Goal: Task Accomplishment & Management: Manage account settings

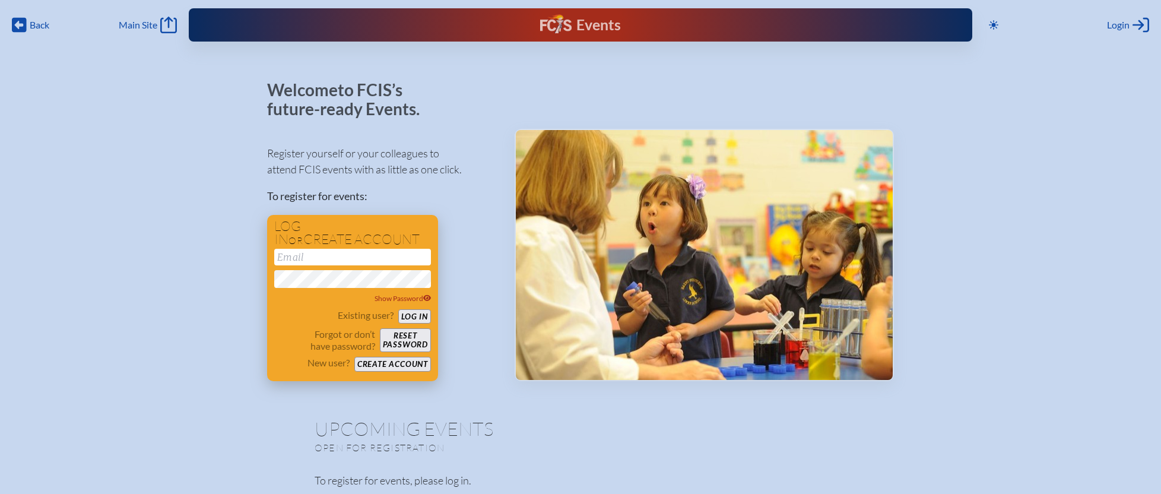
type input "[EMAIL_ADDRESS][DOMAIN_NAME]"
click at [415, 318] on button "Log in" at bounding box center [414, 316] width 33 height 15
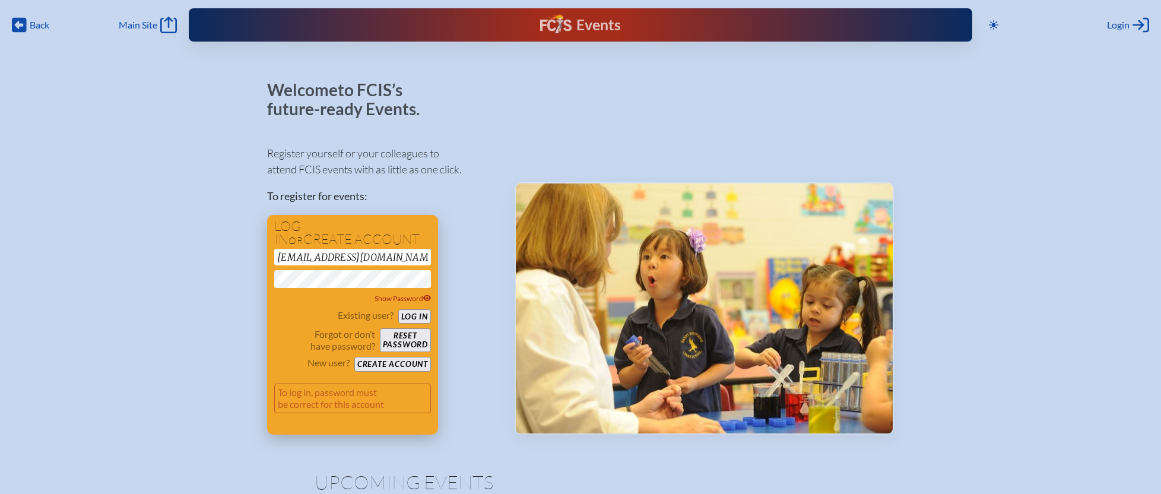
click at [414, 318] on button "Log in" at bounding box center [414, 316] width 33 height 15
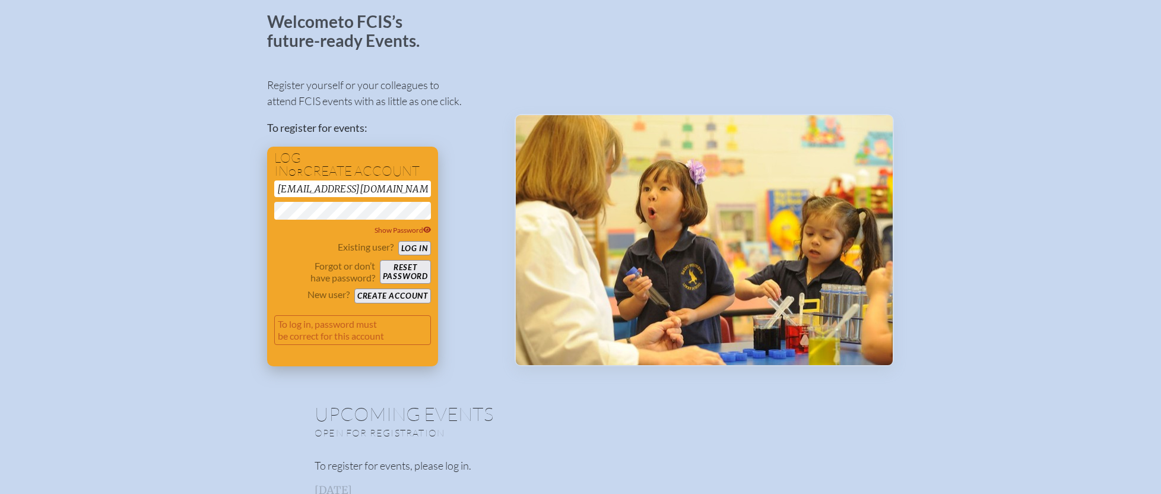
scroll to position [69, 0]
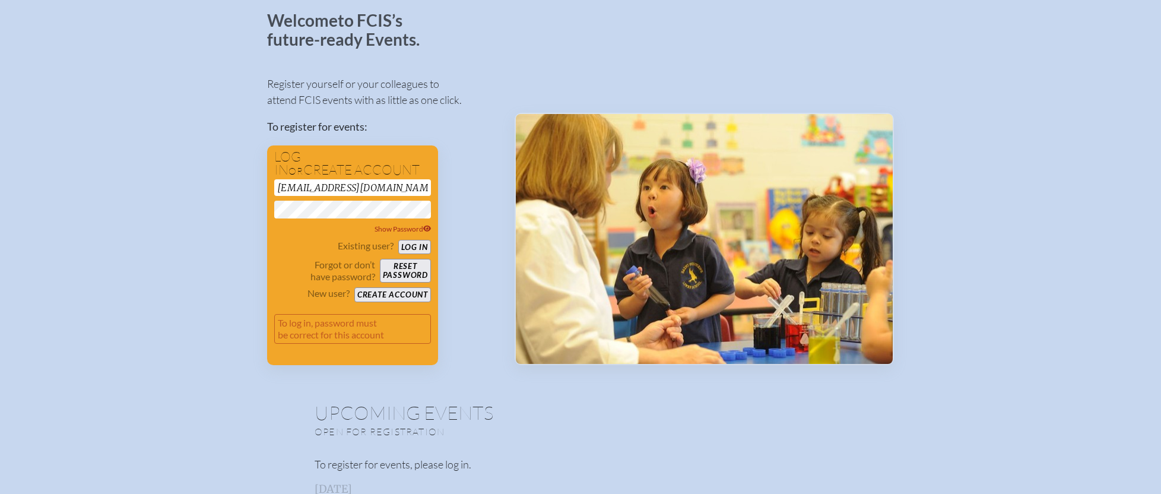
click at [469, 202] on div "Register yourself or your colleagues to attend FCIS events with as little as on…" at bounding box center [381, 215] width 229 height 300
click at [423, 248] on button "Log in" at bounding box center [414, 247] width 33 height 15
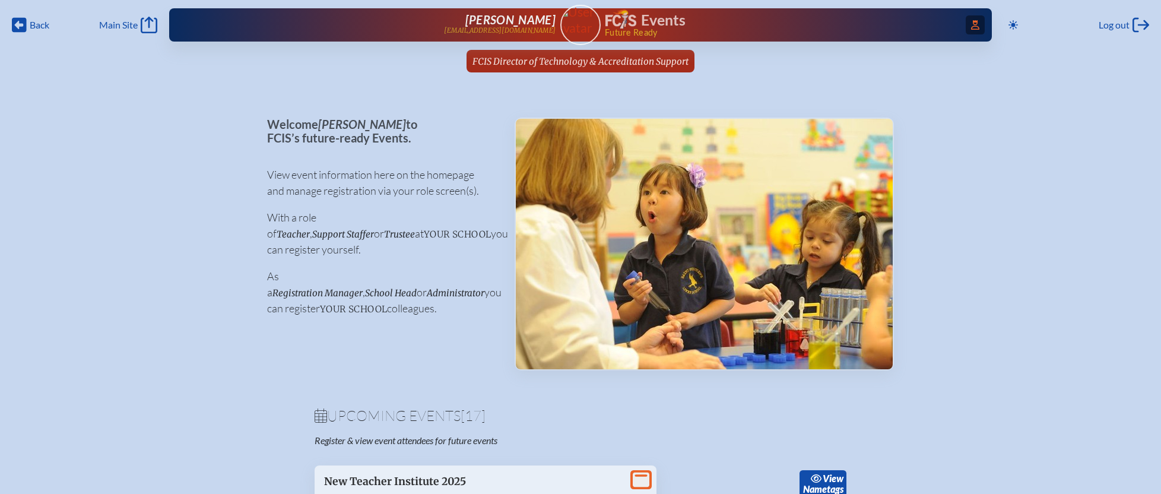
click at [975, 21] on icon at bounding box center [975, 25] width 8 height 10
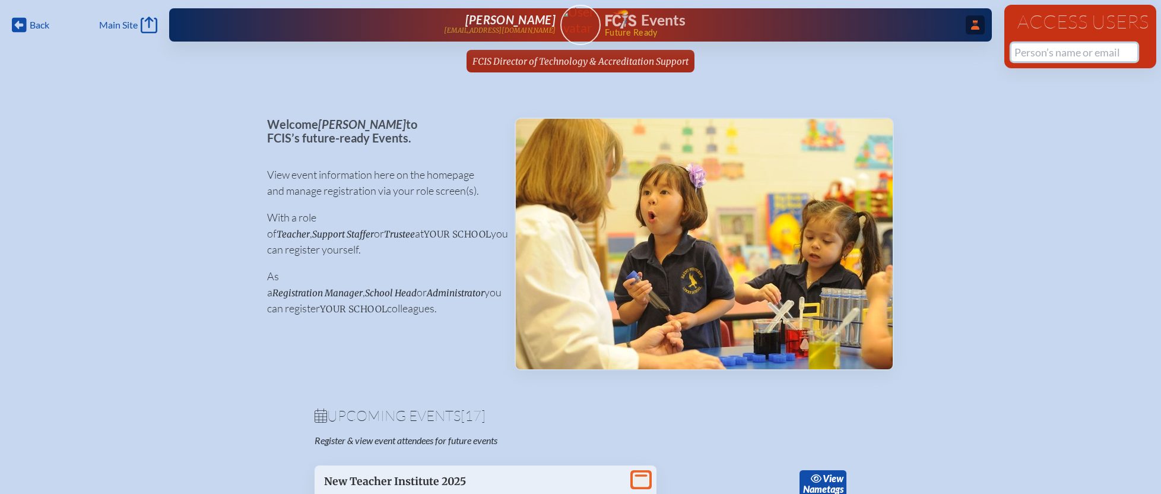
click at [1048, 54] on input "text" at bounding box center [1075, 52] width 126 height 18
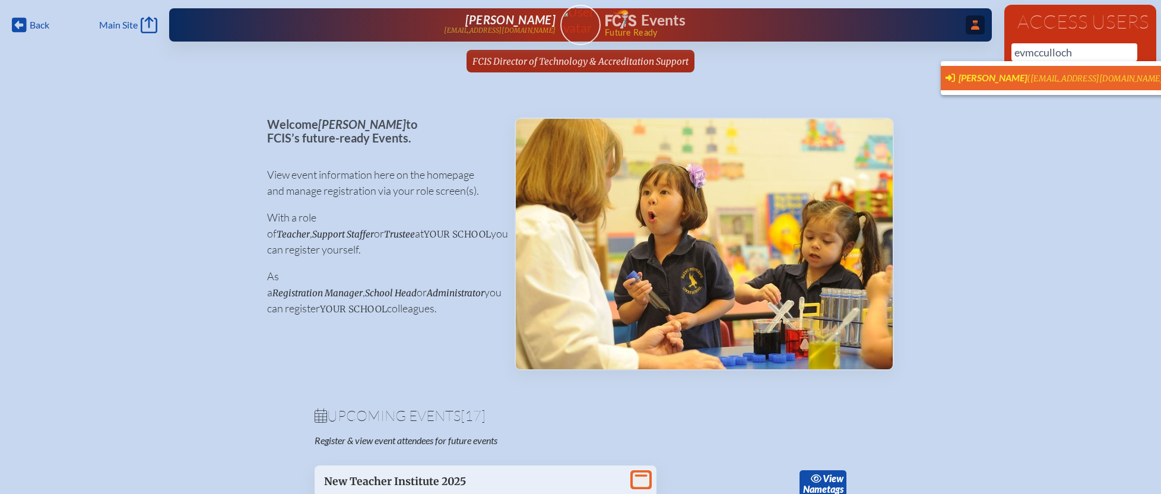
click at [1044, 78] on span "(evmcculloch@gmail.com)" at bounding box center [1097, 79] width 140 height 10
type input "evmcculloch@gmail.com"
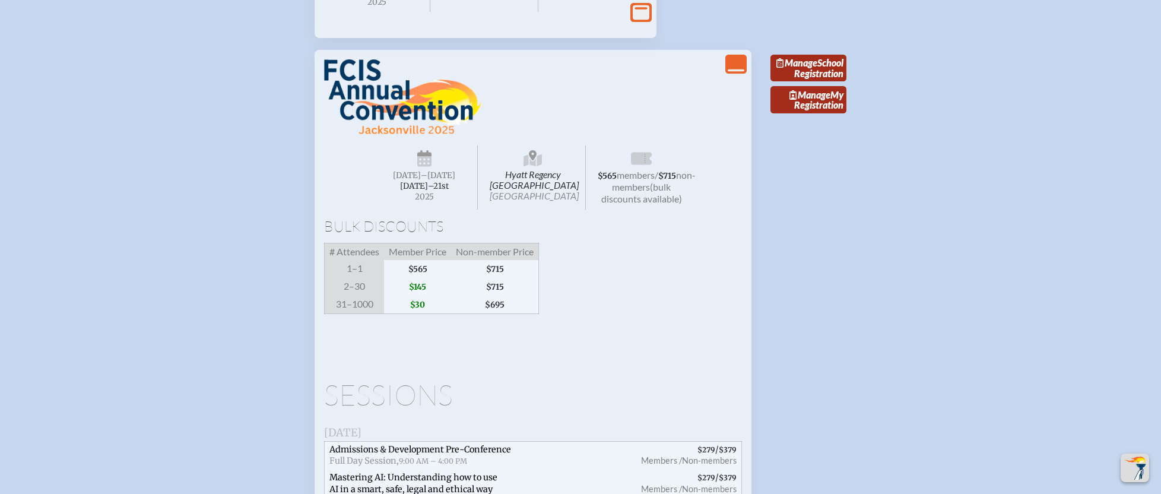
scroll to position [2259, 0]
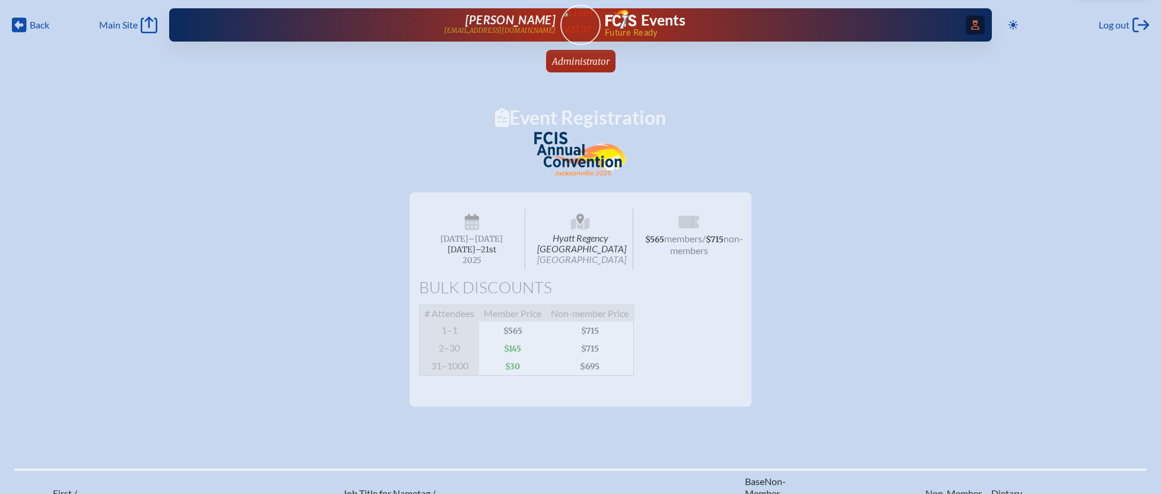
click at [974, 25] on icon "Access Users..." at bounding box center [975, 25] width 8 height 10
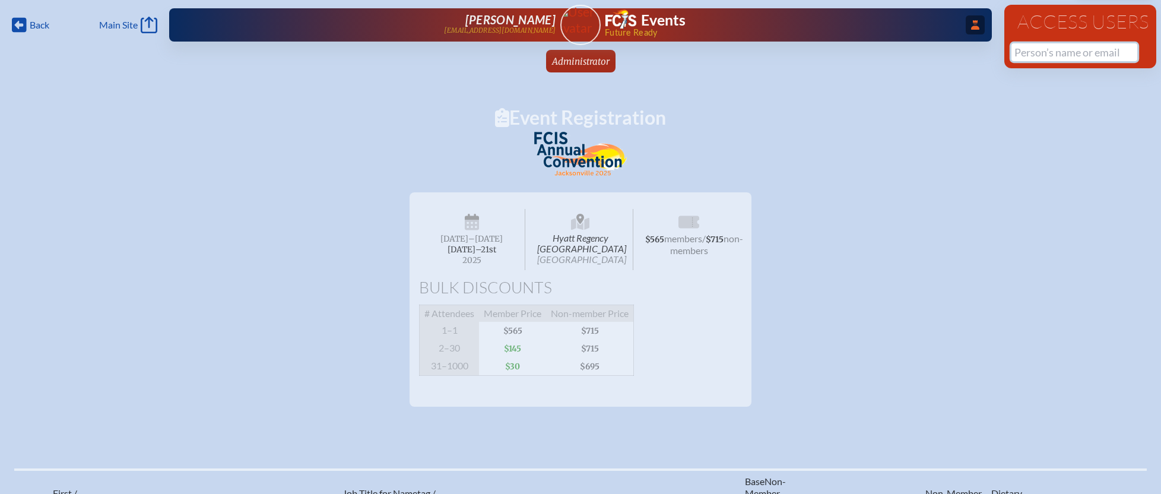
click at [1039, 51] on input "text" at bounding box center [1075, 52] width 126 height 18
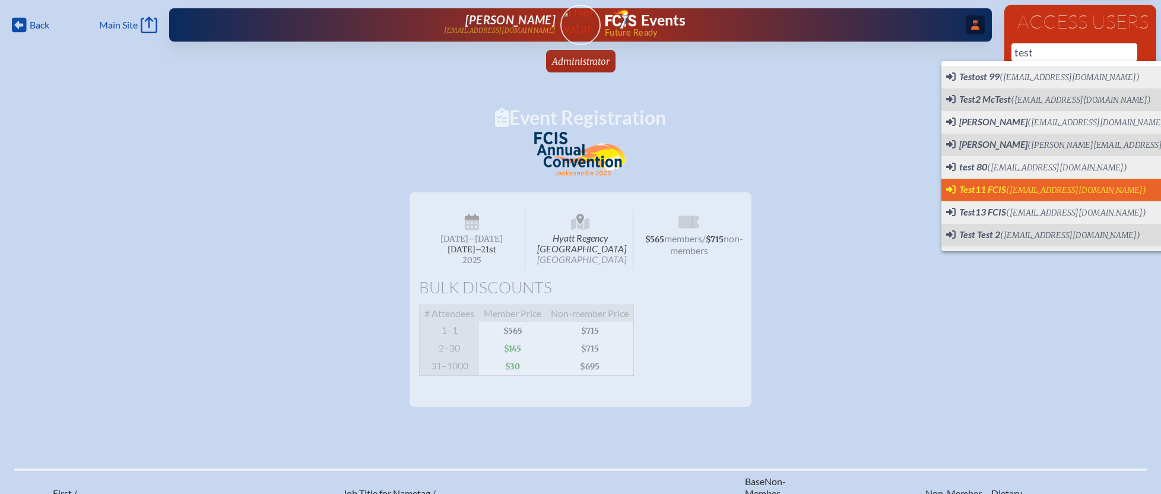
click at [1026, 185] on span "(TEST11@gmail.com)" at bounding box center [1076, 190] width 140 height 10
type input "TEST11@gmail.com"
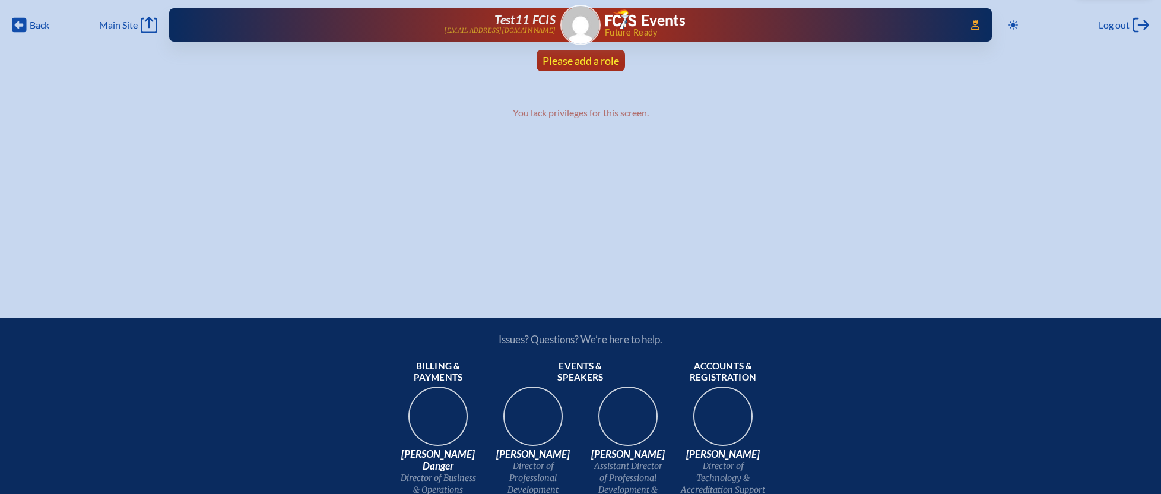
click at [622, 65] on link "Please add a role" at bounding box center [581, 60] width 86 height 21
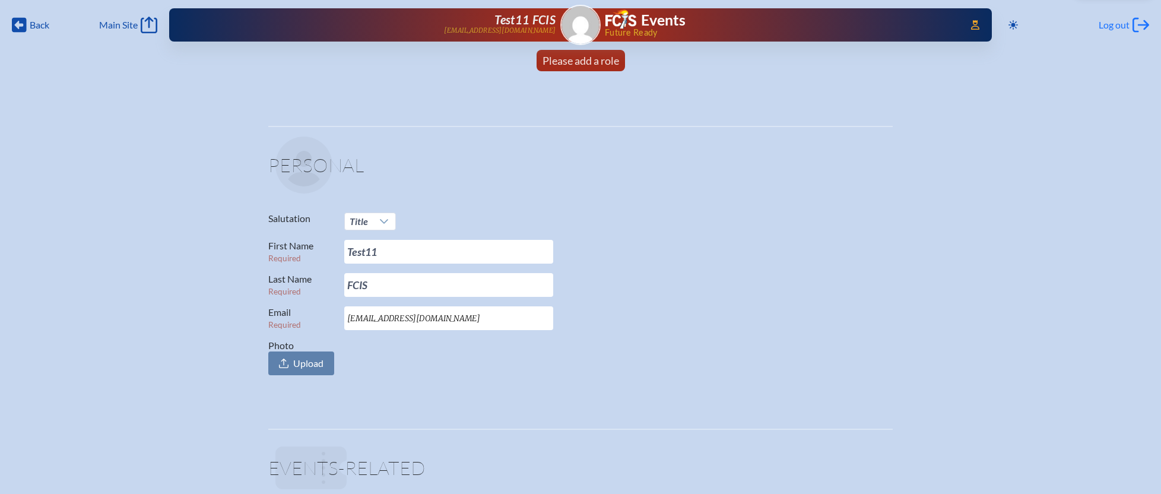
click at [1105, 21] on span "Log out" at bounding box center [1114, 25] width 31 height 12
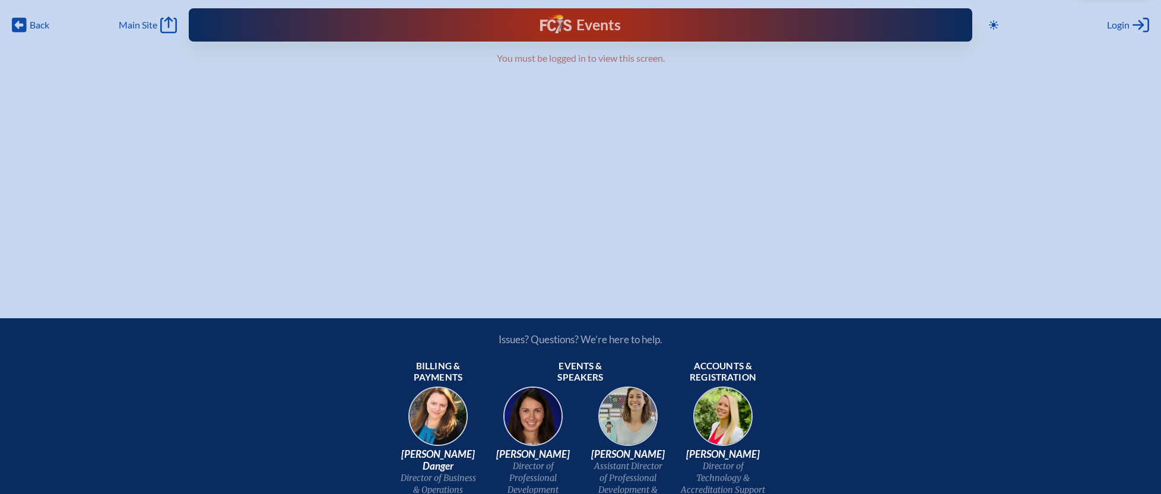
click at [578, 14] on link "Events" at bounding box center [580, 24] width 80 height 21
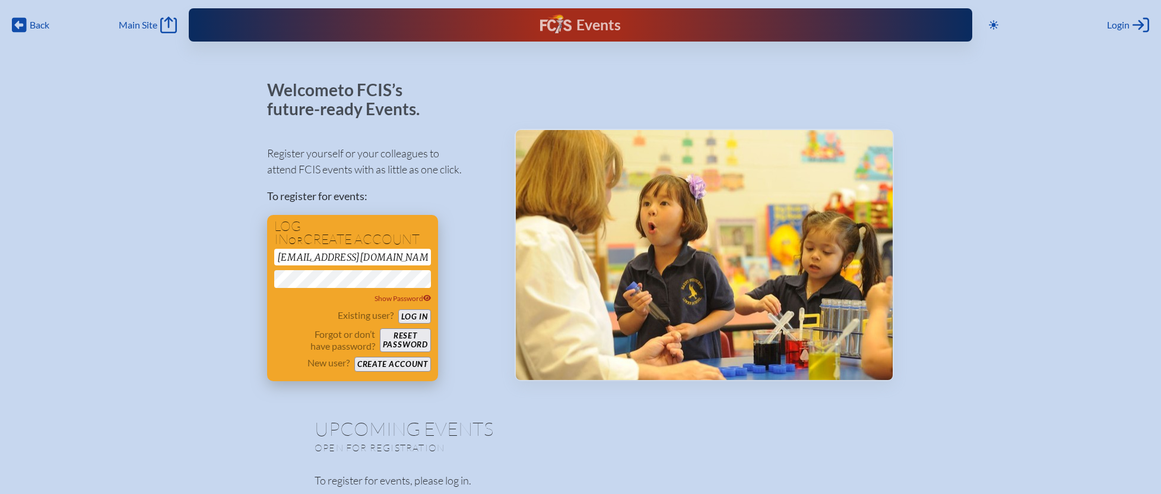
click at [416, 317] on button "Log in" at bounding box center [414, 316] width 33 height 15
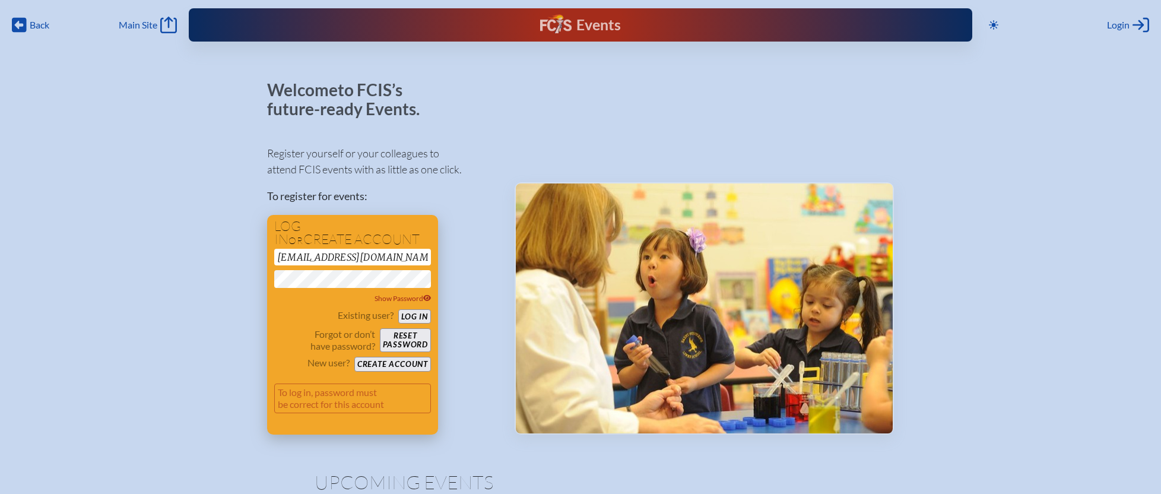
click at [419, 314] on button "Log in" at bounding box center [414, 316] width 33 height 15
click at [501, 223] on div "Welcome to FCIS’s future-ready Events. Register yourself or your colleagues to …" at bounding box center [580, 258] width 627 height 354
click at [422, 315] on button "Log in" at bounding box center [414, 316] width 33 height 15
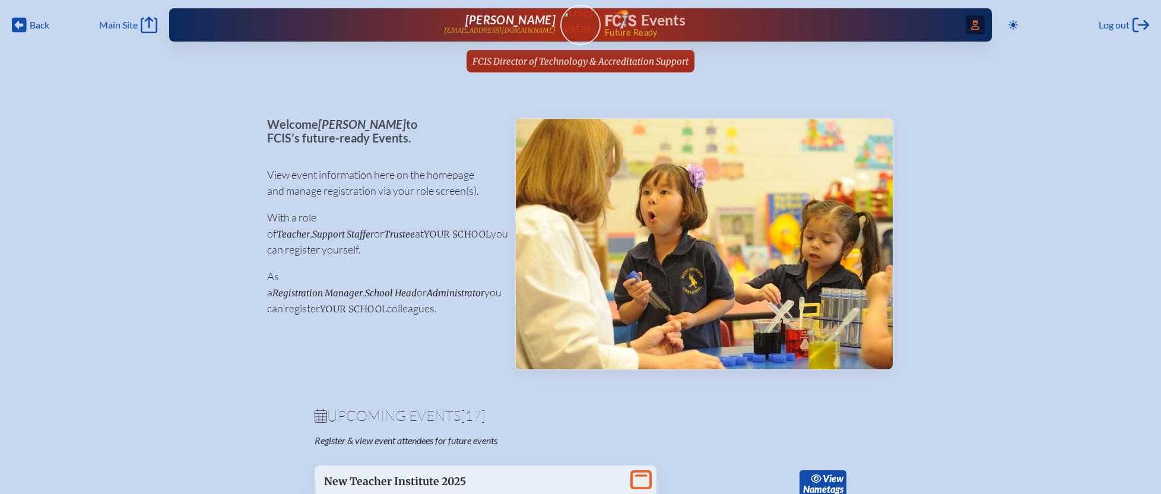
click at [974, 26] on icon at bounding box center [975, 25] width 8 height 10
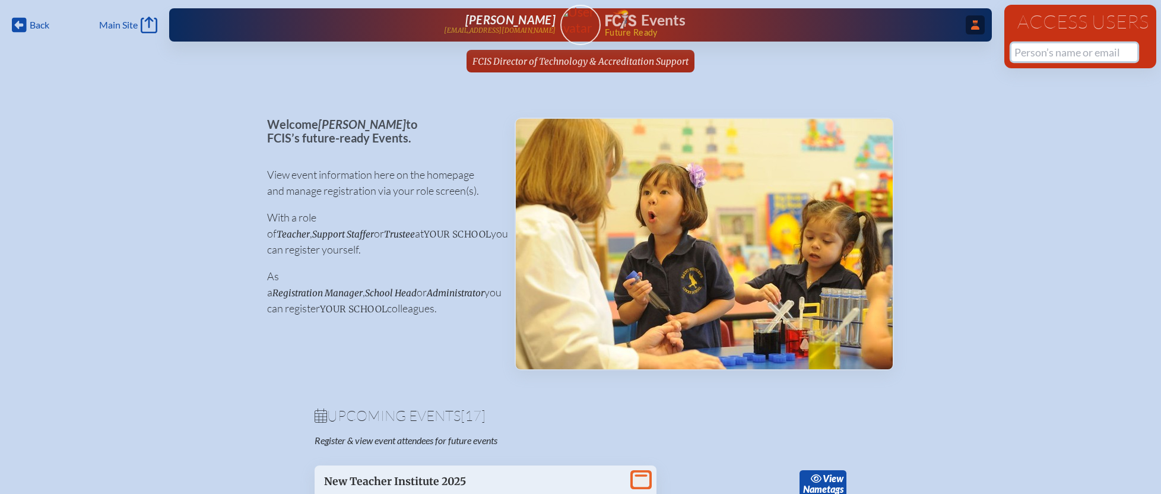
click at [1059, 59] on input "text" at bounding box center [1075, 52] width 126 height 18
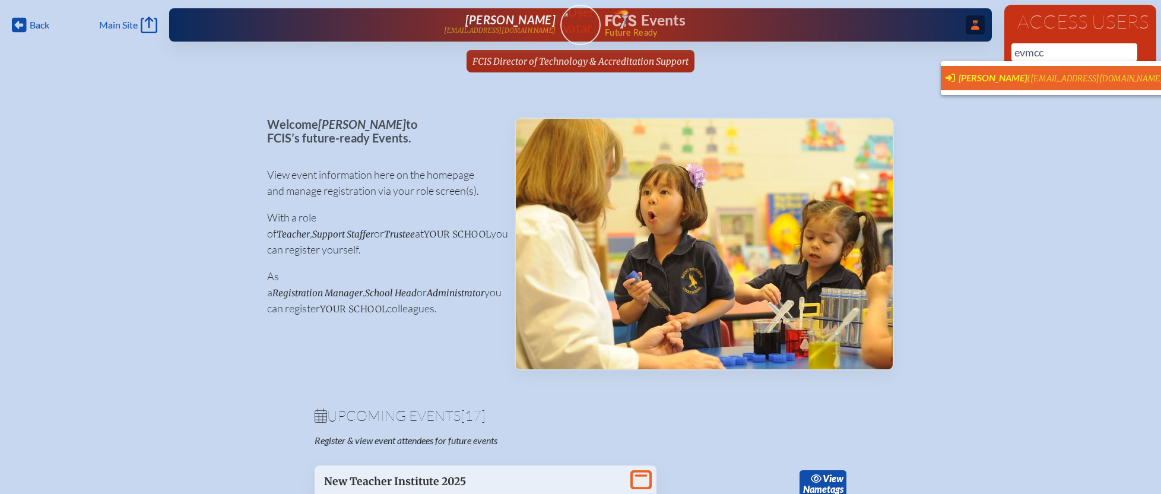
click at [1027, 77] on span "([EMAIL_ADDRESS][DOMAIN_NAME])" at bounding box center [1097, 79] width 140 height 10
type input "[EMAIL_ADDRESS][DOMAIN_NAME]"
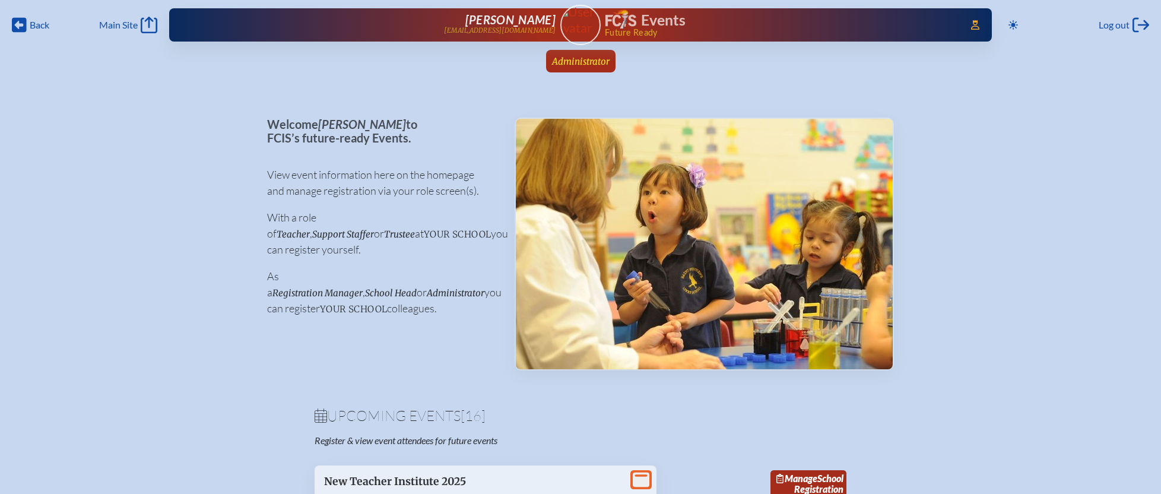
click at [594, 65] on span "Administrator" at bounding box center [581, 61] width 58 height 11
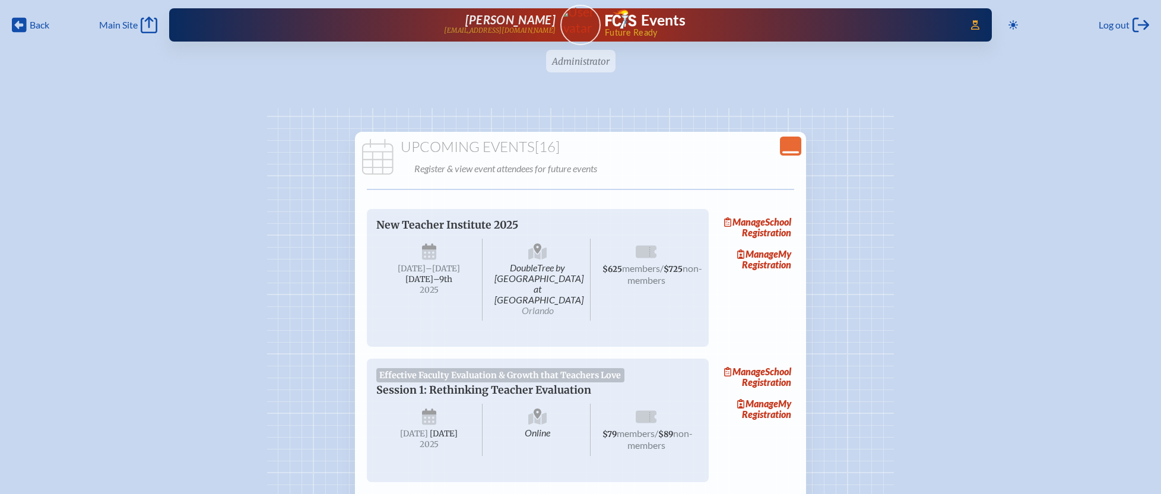
click at [790, 148] on icon "Close Console" at bounding box center [791, 146] width 17 height 17
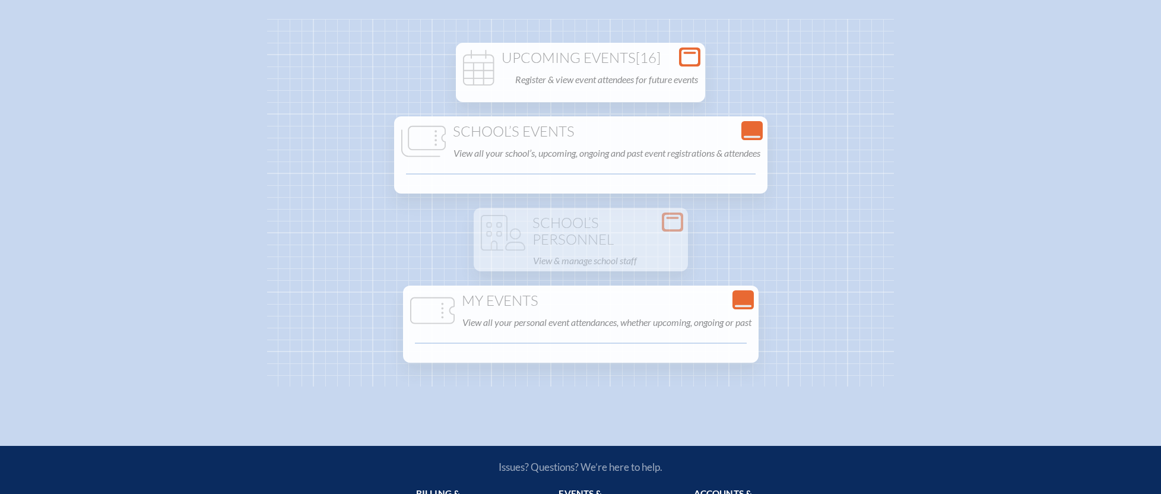
scroll to position [91, 0]
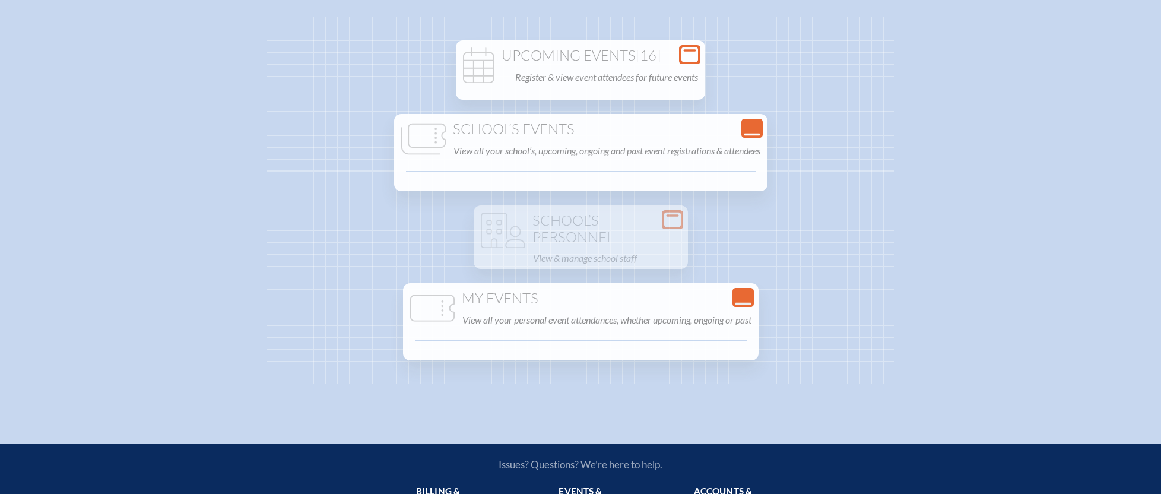
click at [754, 134] on icon at bounding box center [752, 135] width 17 height 2
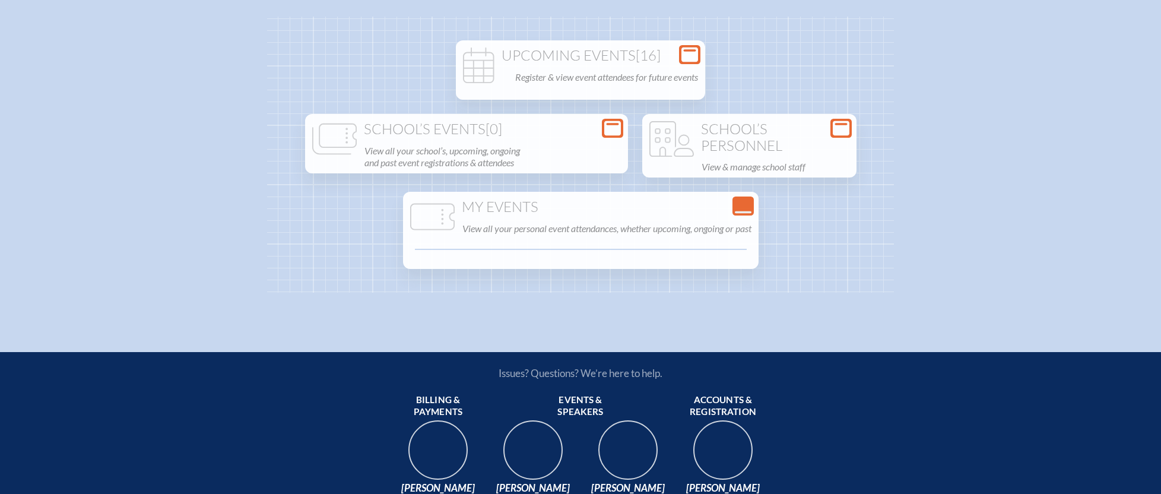
click at [754, 133] on h1 "School’s Personnel" at bounding box center [749, 137] width 205 height 33
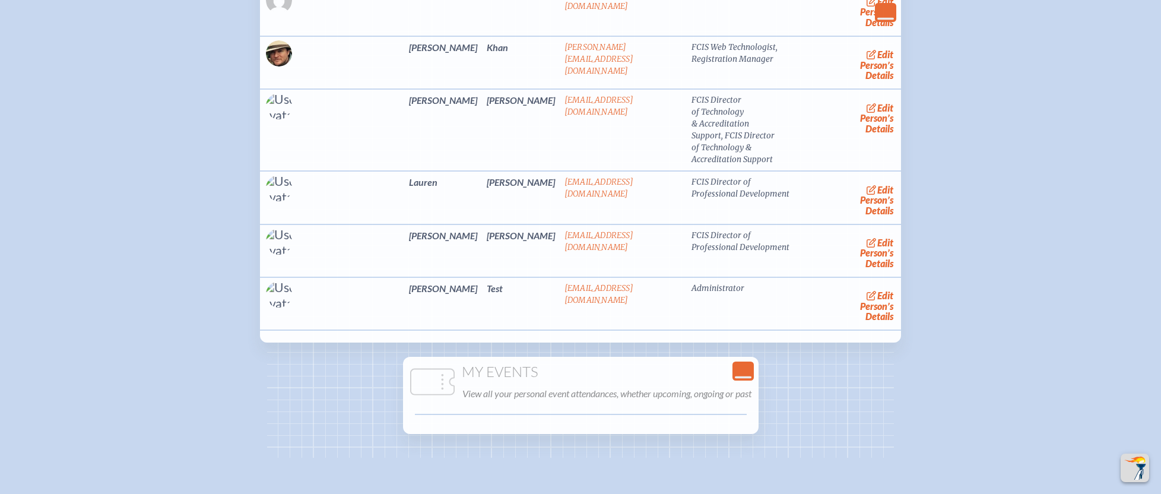
scroll to position [565, 0]
click at [752, 375] on icon at bounding box center [743, 376] width 17 height 2
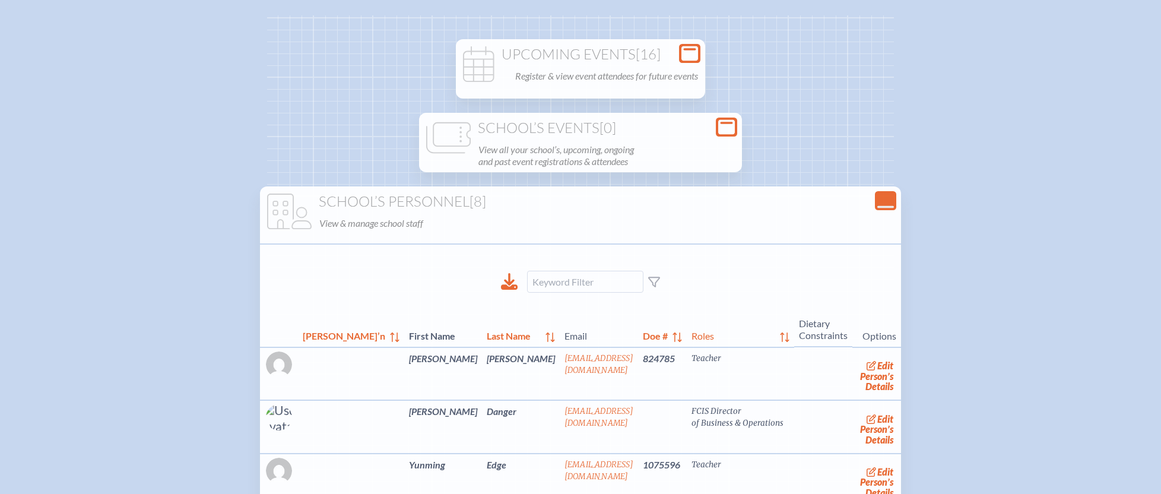
scroll to position [0, 0]
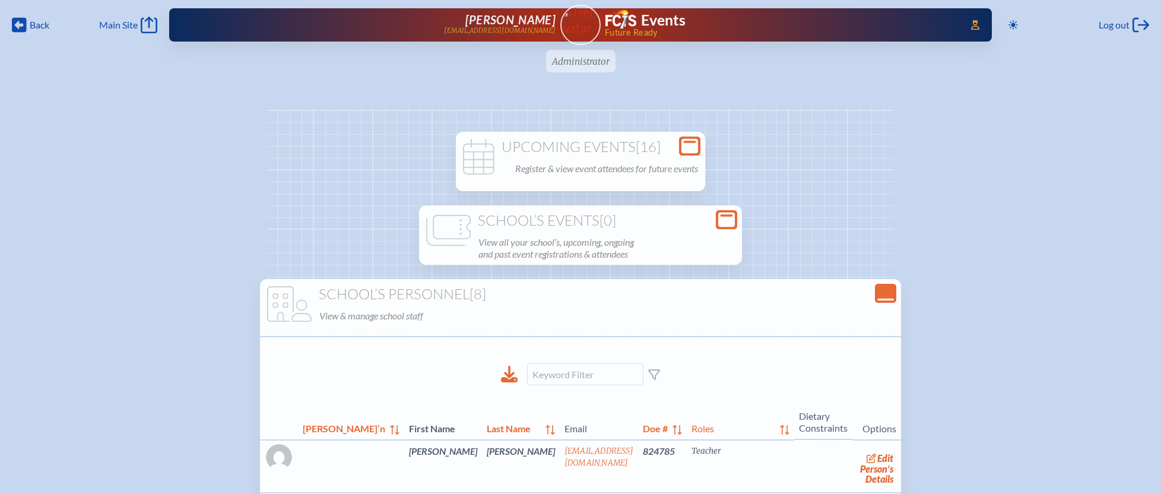
click at [588, 158] on div "Upcoming Events [16] Register & view event attendees for future events" at bounding box center [580, 158] width 245 height 38
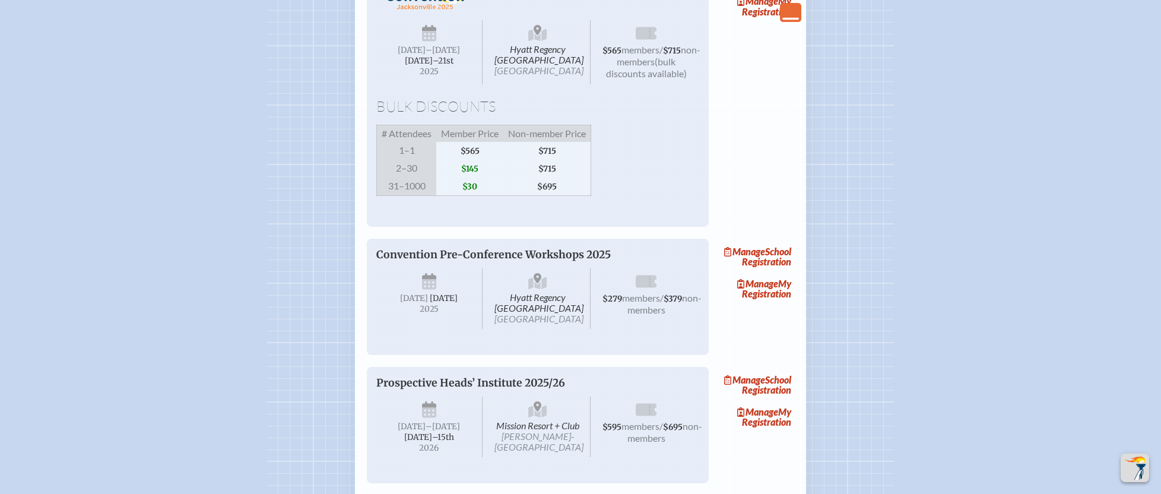
scroll to position [1995, 0]
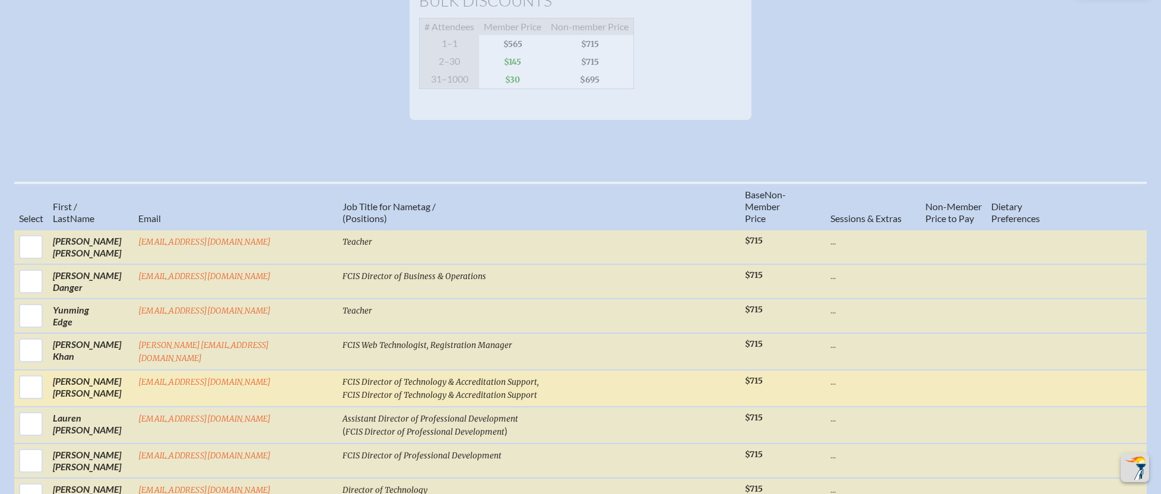
scroll to position [401, 0]
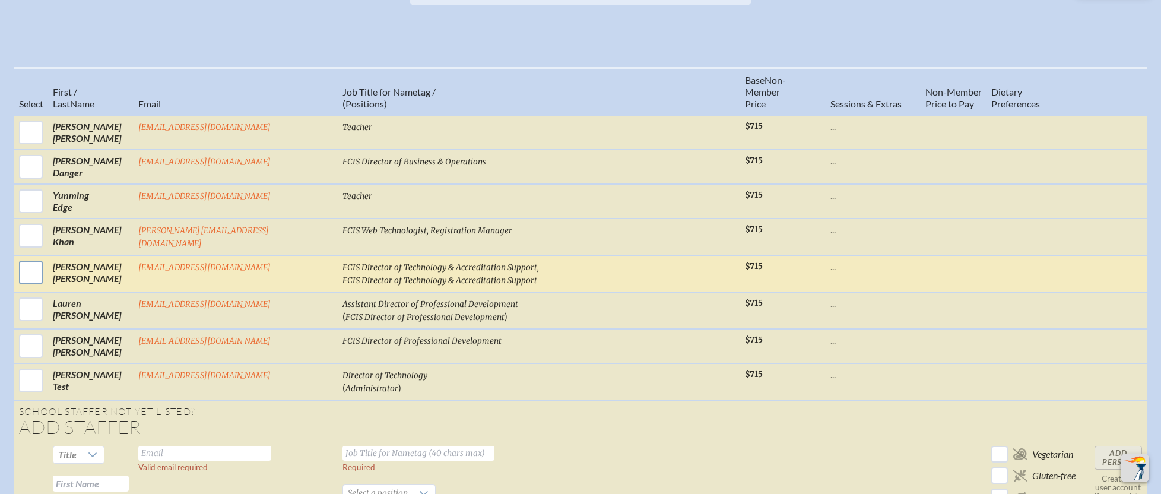
click at [46, 265] on input "checkbox" at bounding box center [31, 273] width 30 height 30
checkbox input "true"
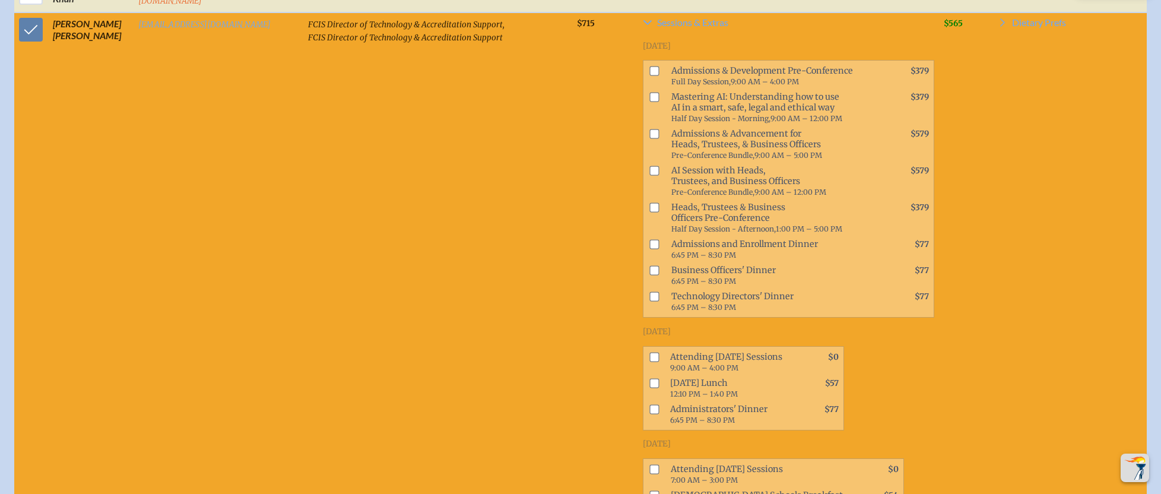
scroll to position [657, 0]
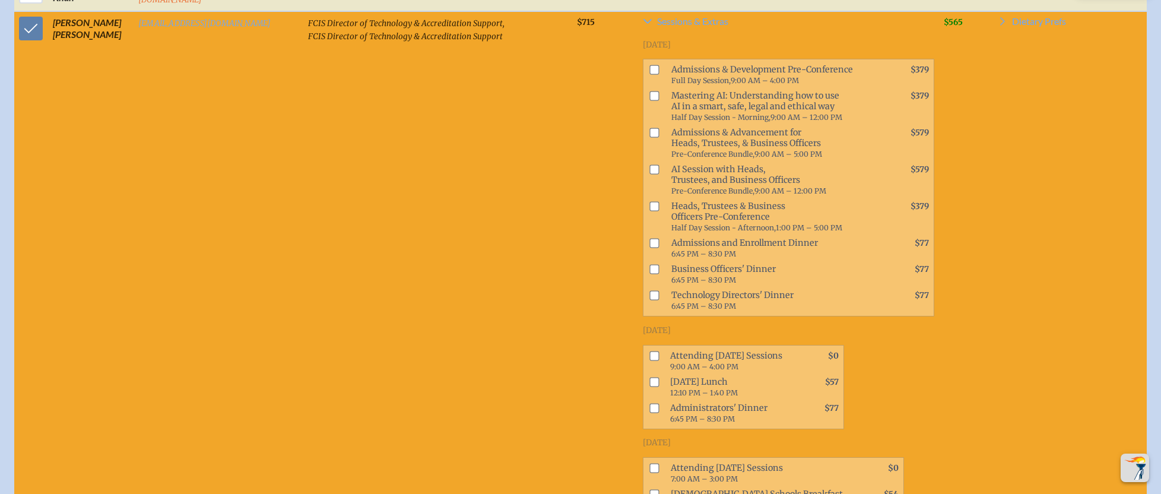
click at [650, 211] on input "checkbox" at bounding box center [655, 207] width 10 height 10
checkbox input "true"
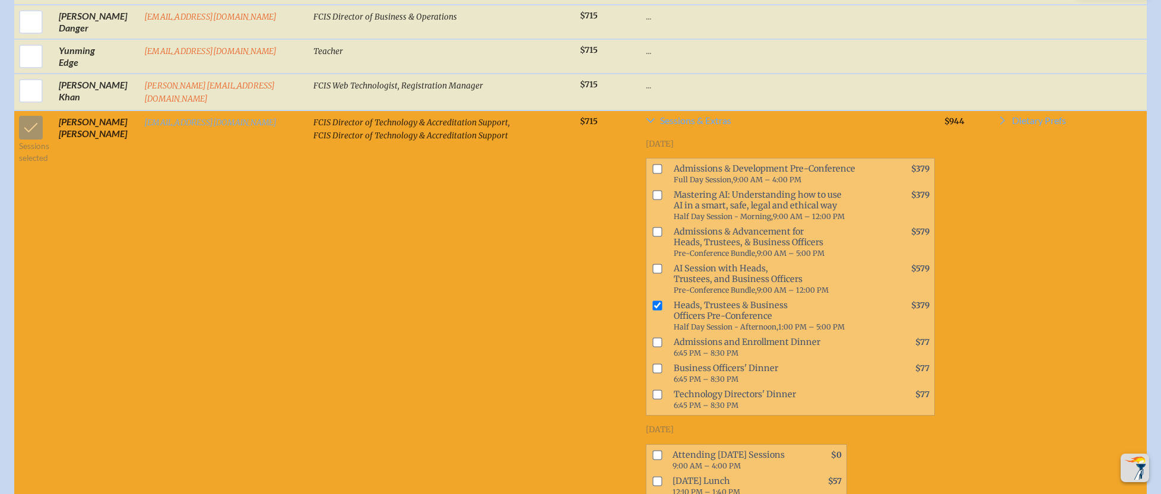
scroll to position [559, 0]
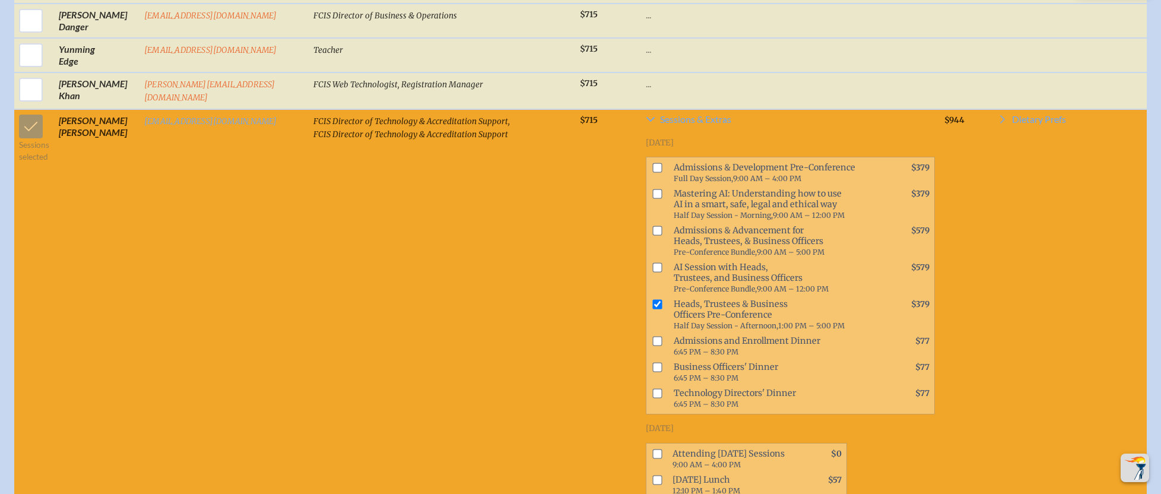
click at [44, 132] on td "Sessions selected" at bounding box center [34, 380] width 40 height 542
click at [32, 132] on td "Sessions selected" at bounding box center [34, 380] width 40 height 542
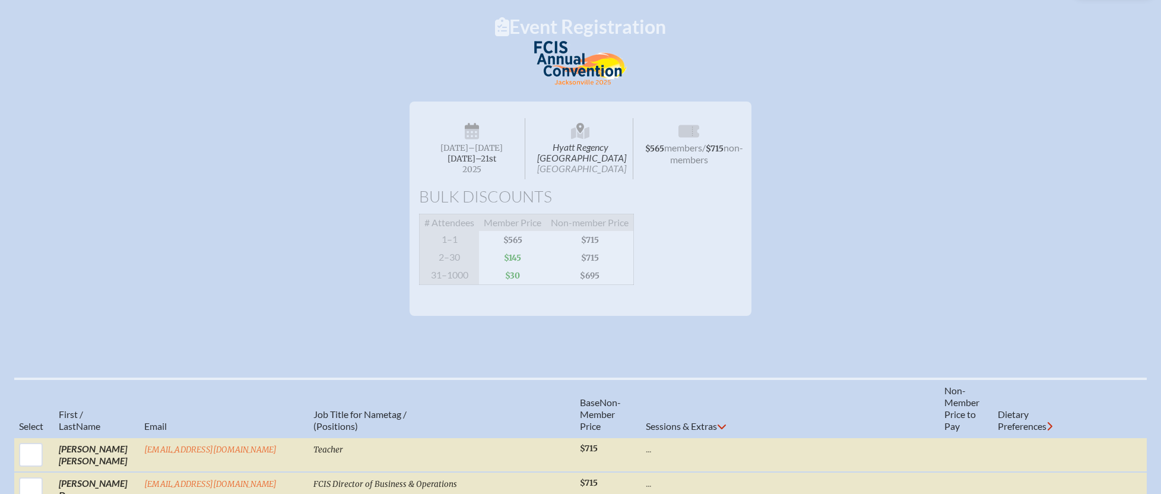
scroll to position [0, 0]
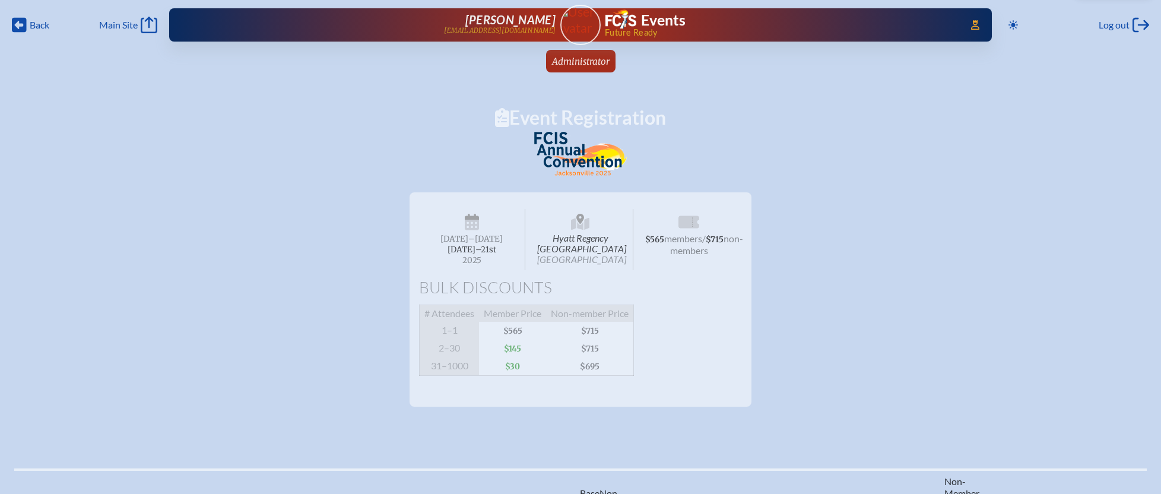
click at [982, 20] on div "Access Users... Evelyn Test evmcculloch@gmail.com Events Future Ready" at bounding box center [580, 24] width 823 height 33
click at [972, 25] on icon at bounding box center [975, 25] width 8 height 10
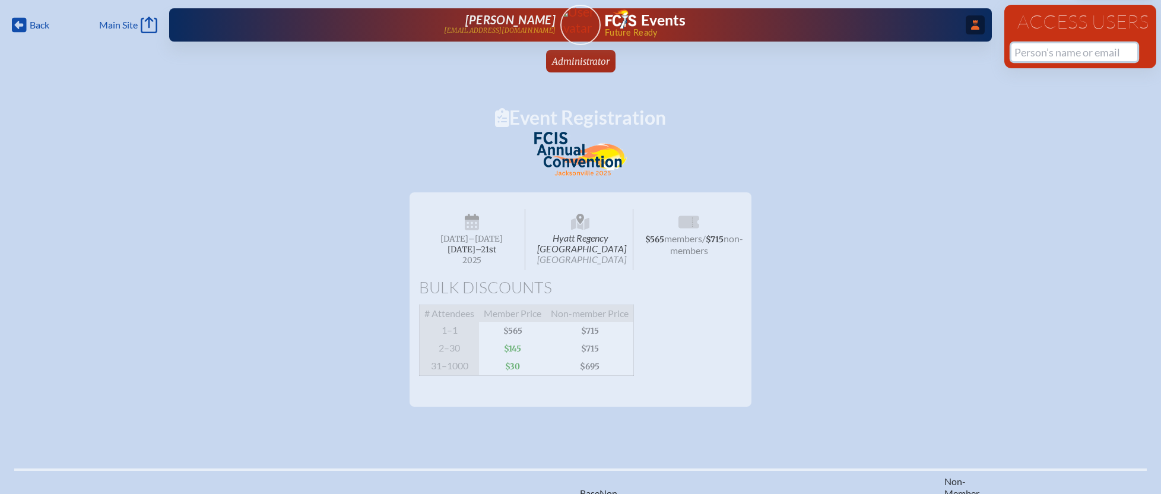
click at [1051, 48] on input "text" at bounding box center [1075, 52] width 126 height 18
type input "k"
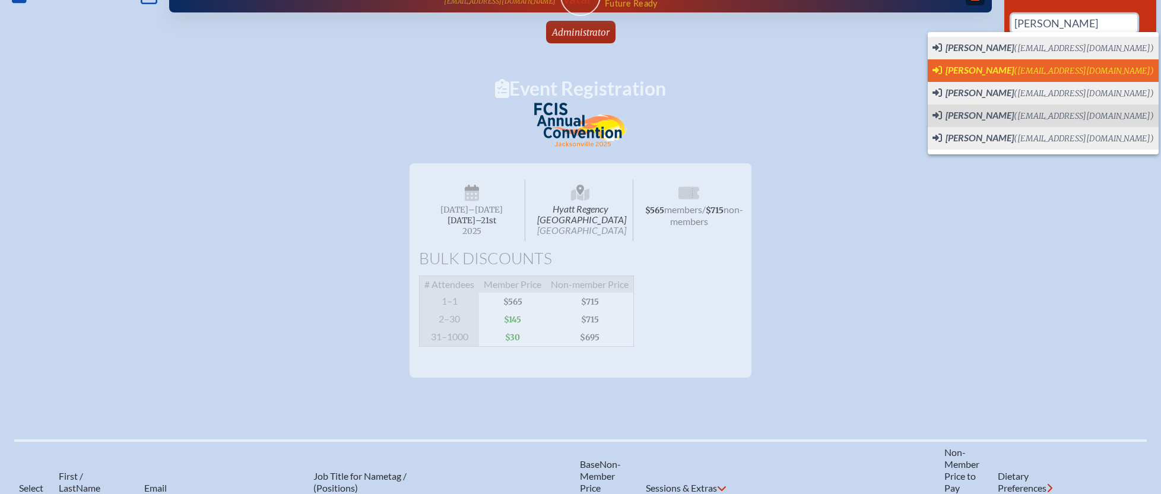
scroll to position [30, 0]
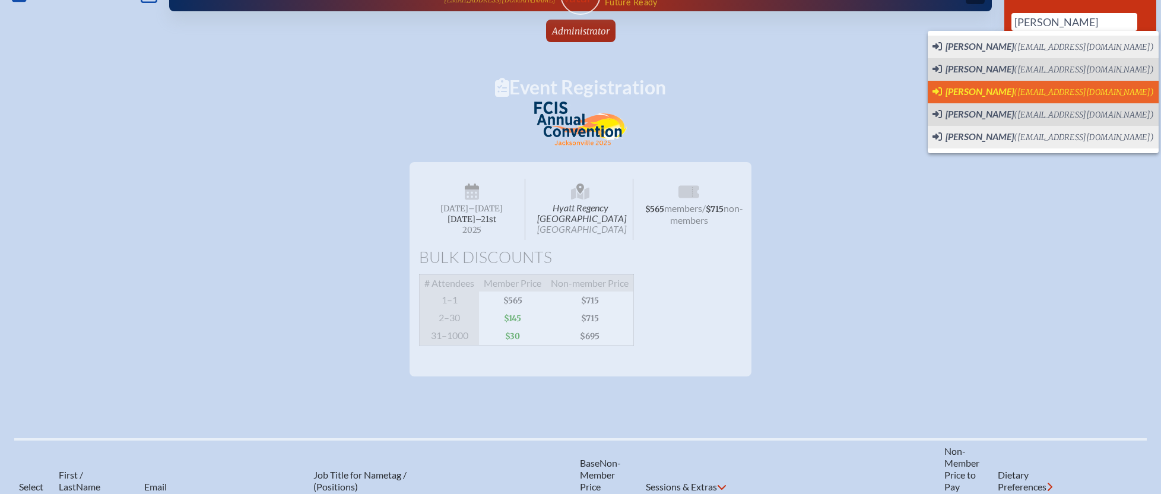
click at [1069, 95] on span "(convention@fcis.org)" at bounding box center [1084, 92] width 140 height 10
type input "[EMAIL_ADDRESS][DOMAIN_NAME]"
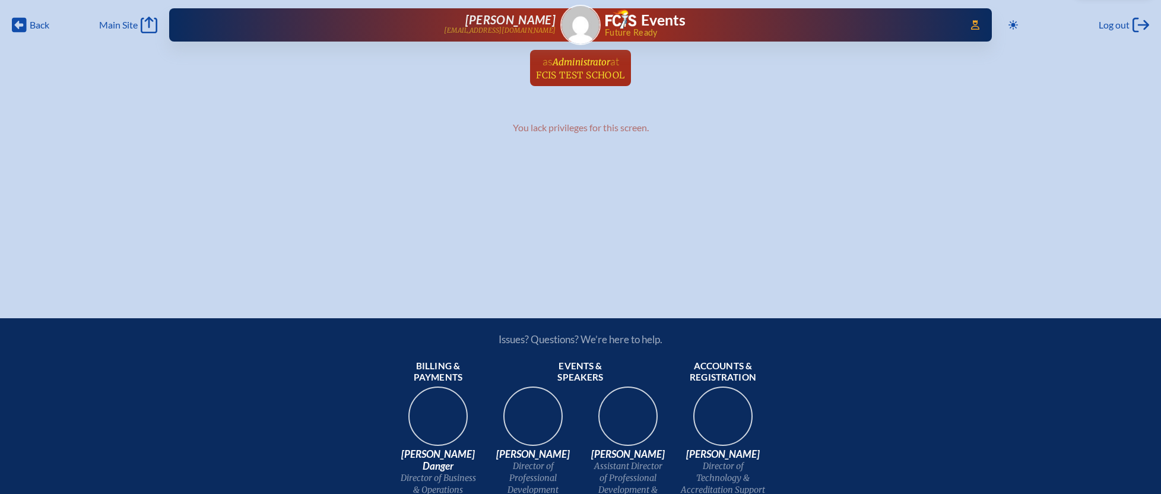
click at [584, 62] on span "Administrator" at bounding box center [582, 61] width 58 height 11
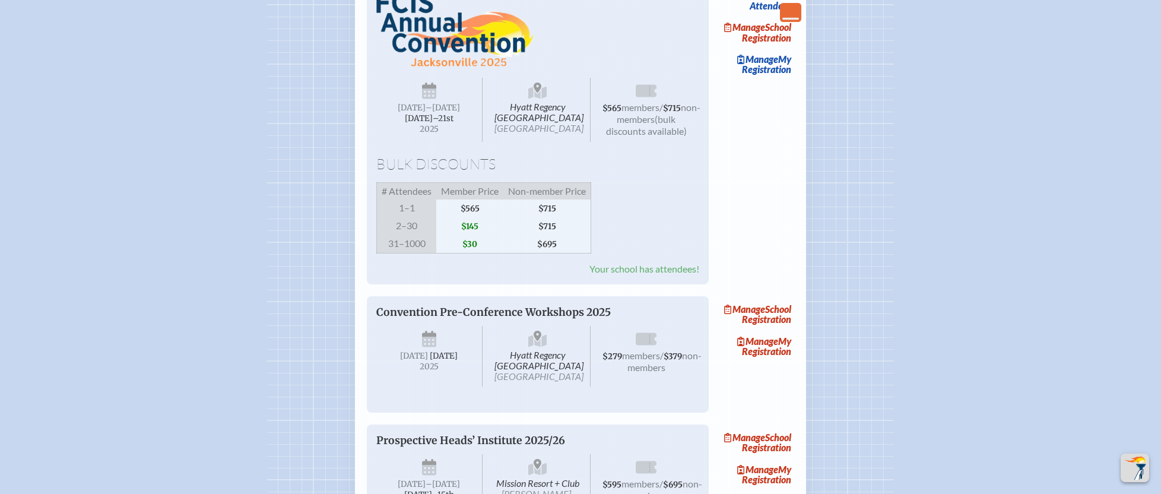
scroll to position [1979, 0]
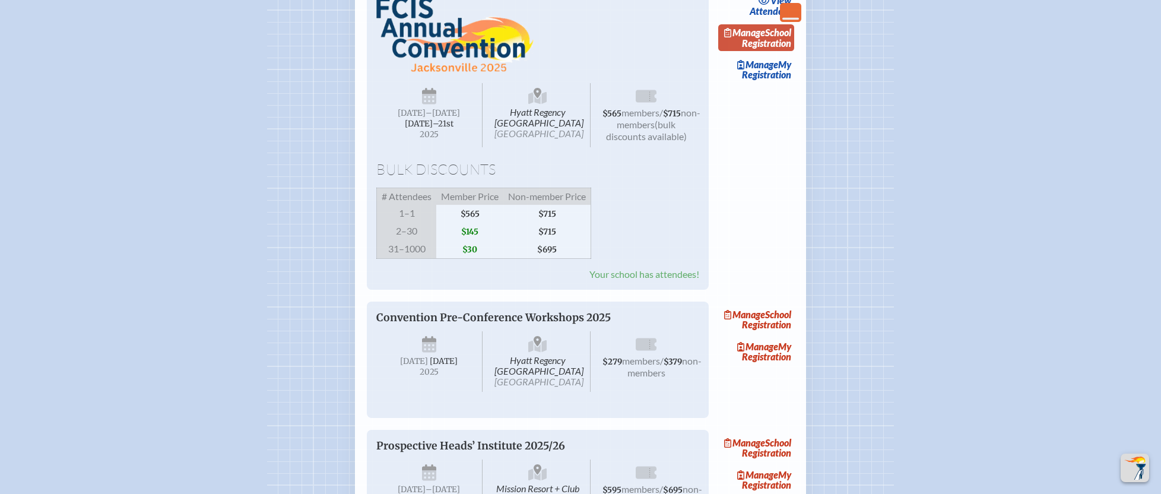
click at [784, 52] on link "Manage School Registration" at bounding box center [756, 37] width 76 height 27
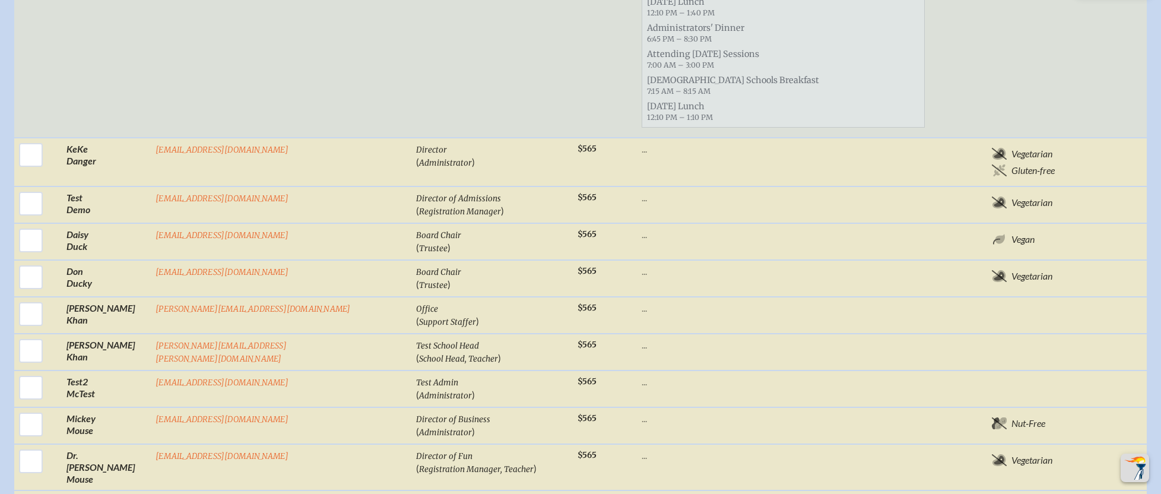
scroll to position [1040, 0]
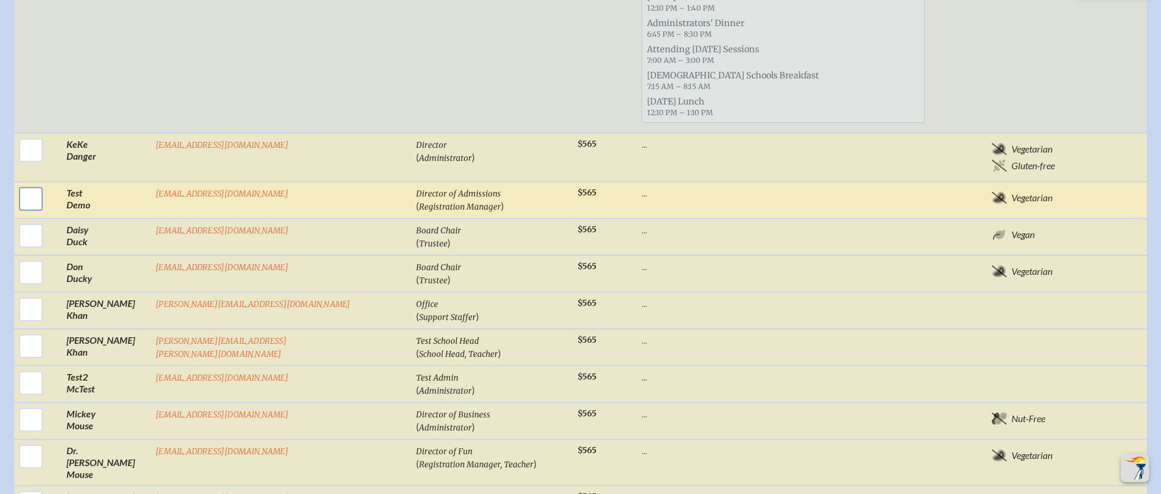
click at [46, 184] on input "checkbox" at bounding box center [31, 199] width 30 height 30
checkbox input "true"
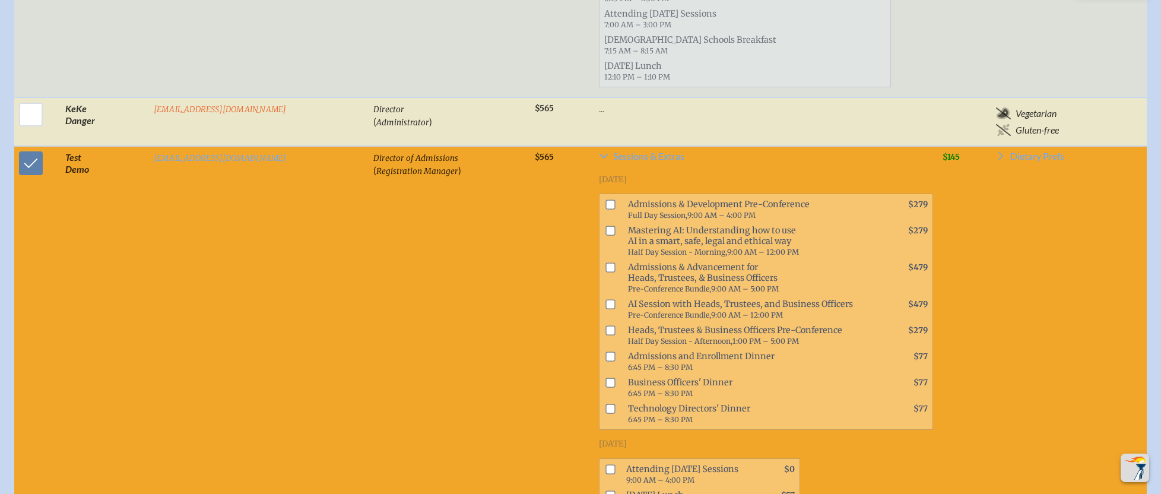
scroll to position [1066, 0]
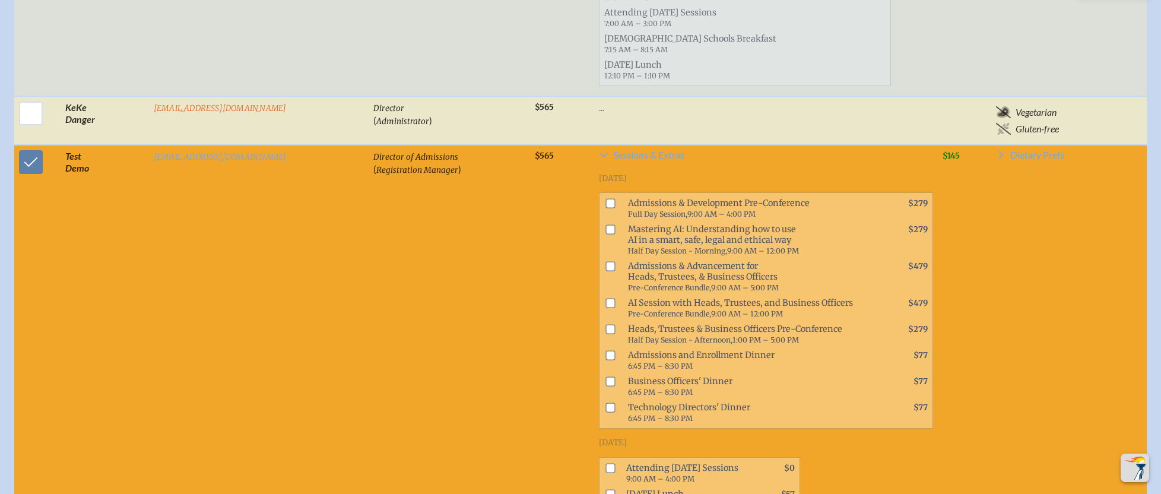
click at [606, 325] on input "checkbox" at bounding box center [611, 330] width 10 height 10
checkbox input "true"
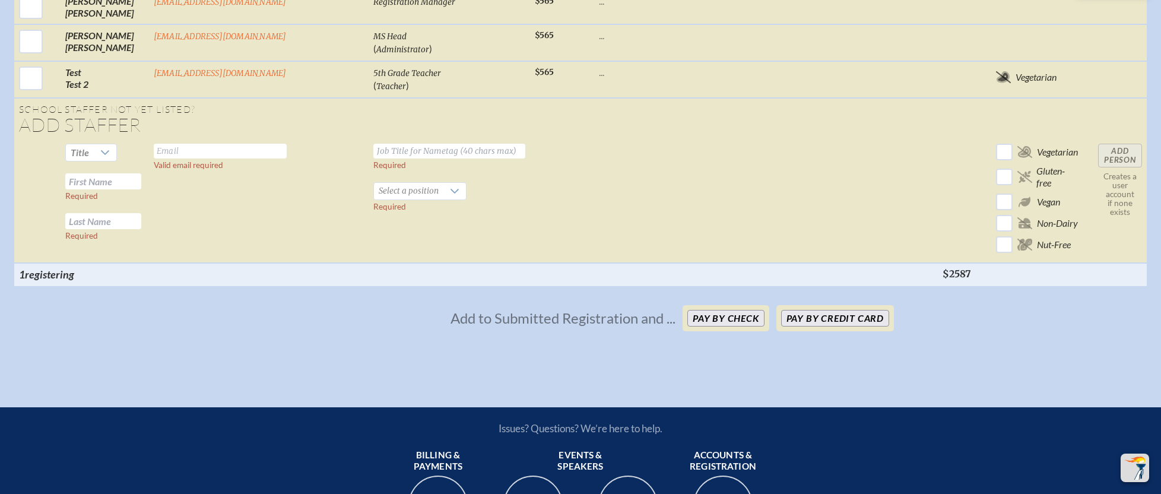
scroll to position [2230, 0]
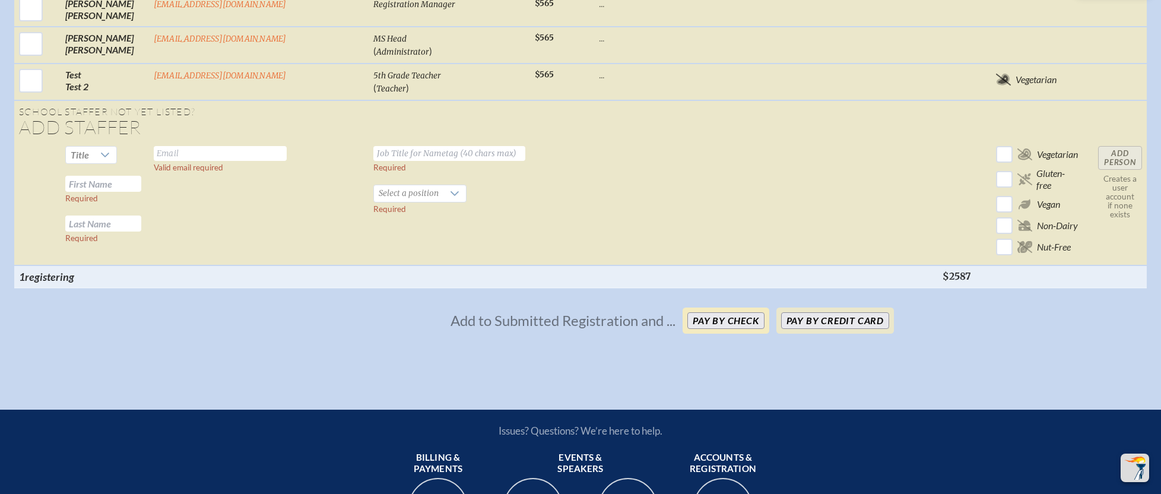
click at [757, 312] on button "Pay by Check" at bounding box center [726, 320] width 77 height 17
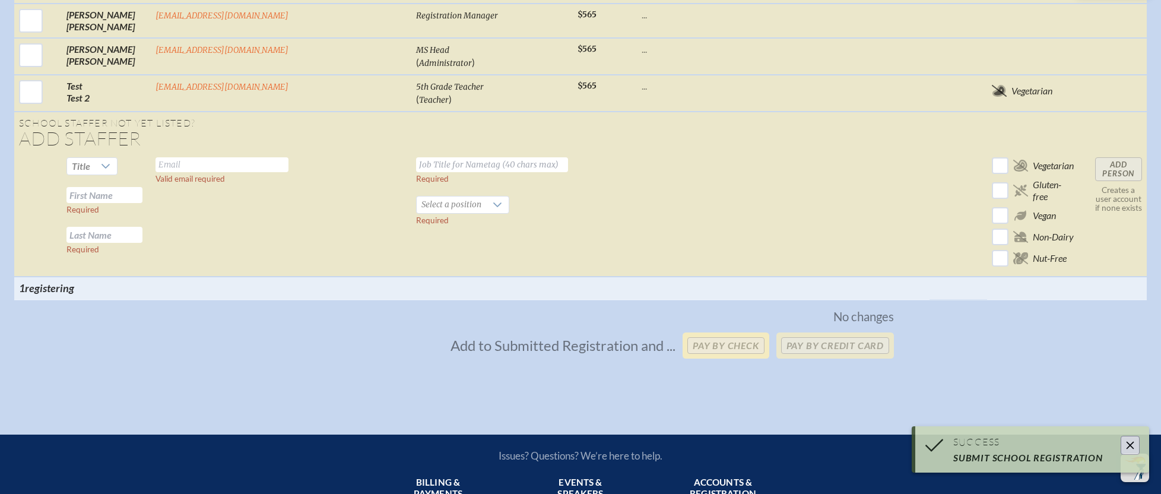
scroll to position [1756, 0]
